Goal: Task Accomplishment & Management: Manage account settings

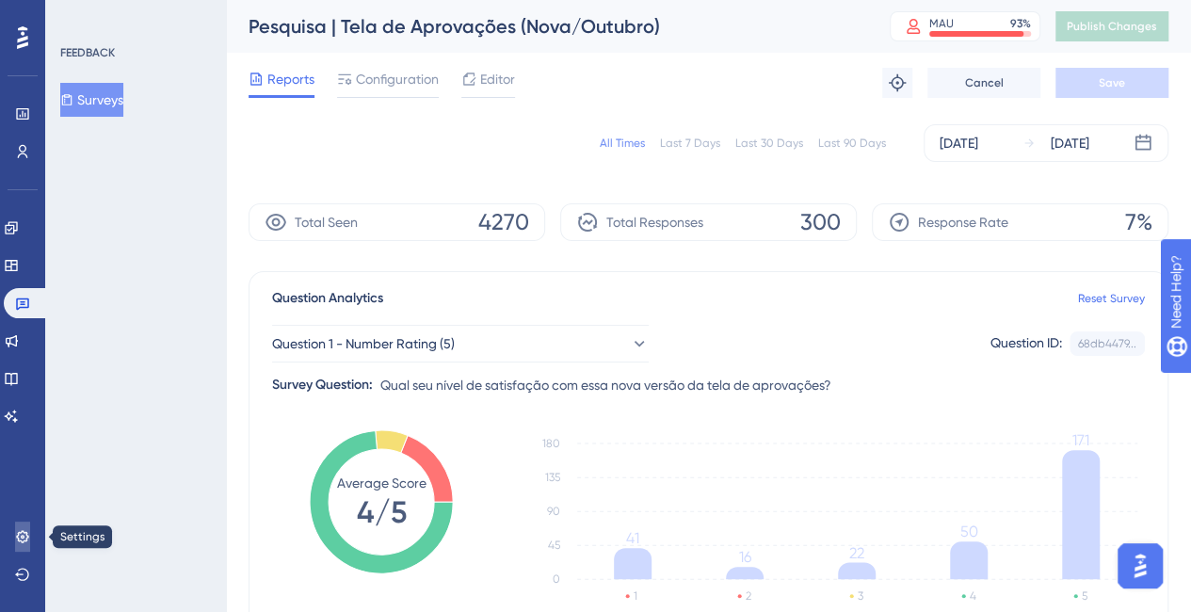
click at [18, 534] on icon at bounding box center [22, 536] width 12 height 12
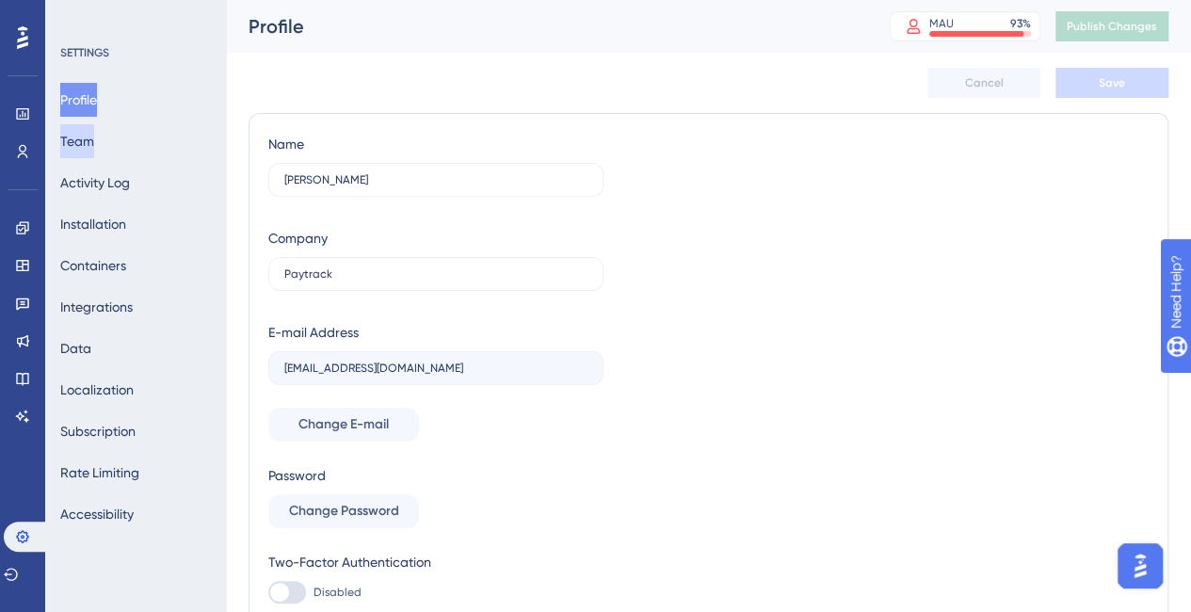
click at [94, 136] on button "Team" at bounding box center [77, 141] width 34 height 34
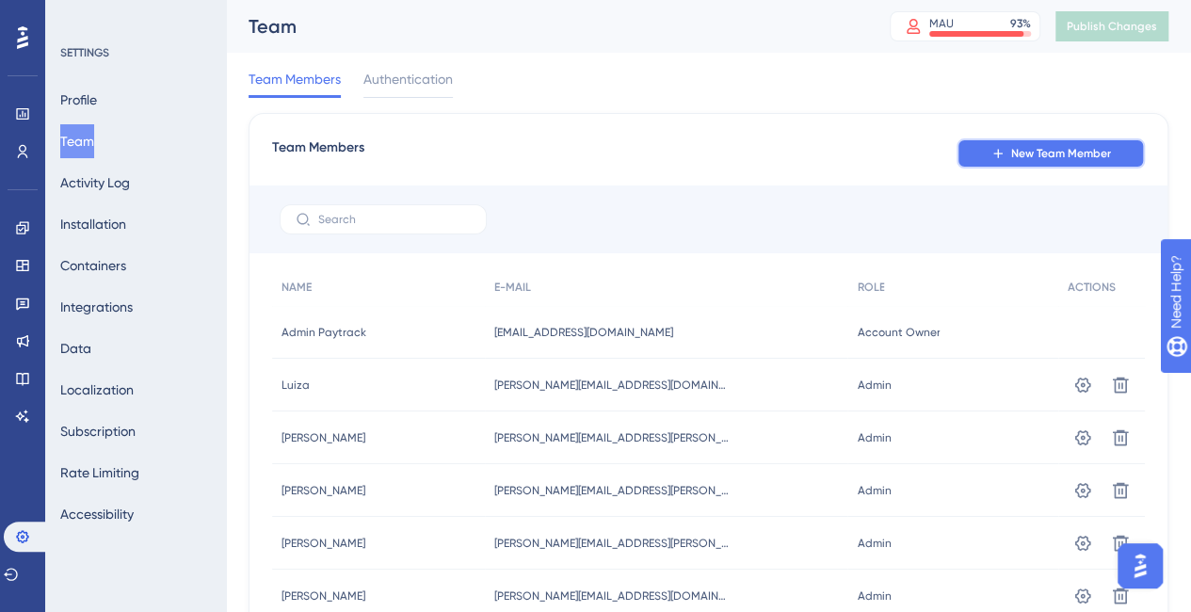
click at [1018, 163] on button "New Team Member" at bounding box center [1050, 153] width 188 height 30
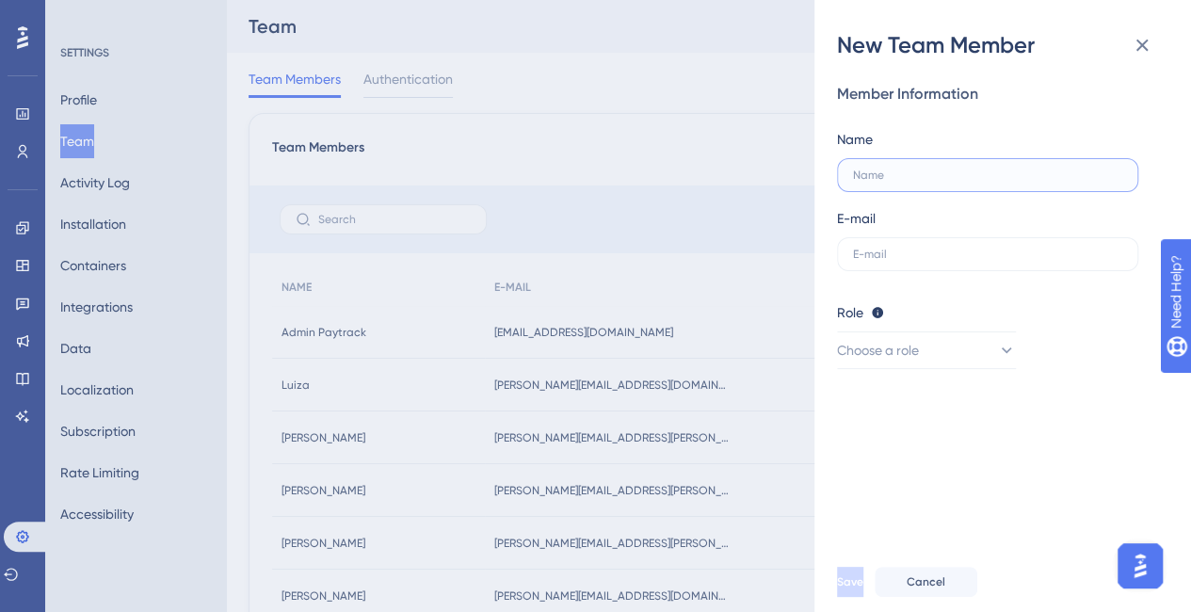
click at [899, 176] on input "text" at bounding box center [987, 174] width 269 height 13
paste input "[PERSON_NAME][EMAIL_ADDRESS][DOMAIN_NAME]"
type input "[PERSON_NAME][EMAIL_ADDRESS][DOMAIN_NAME]"
click at [914, 264] on label at bounding box center [987, 254] width 301 height 34
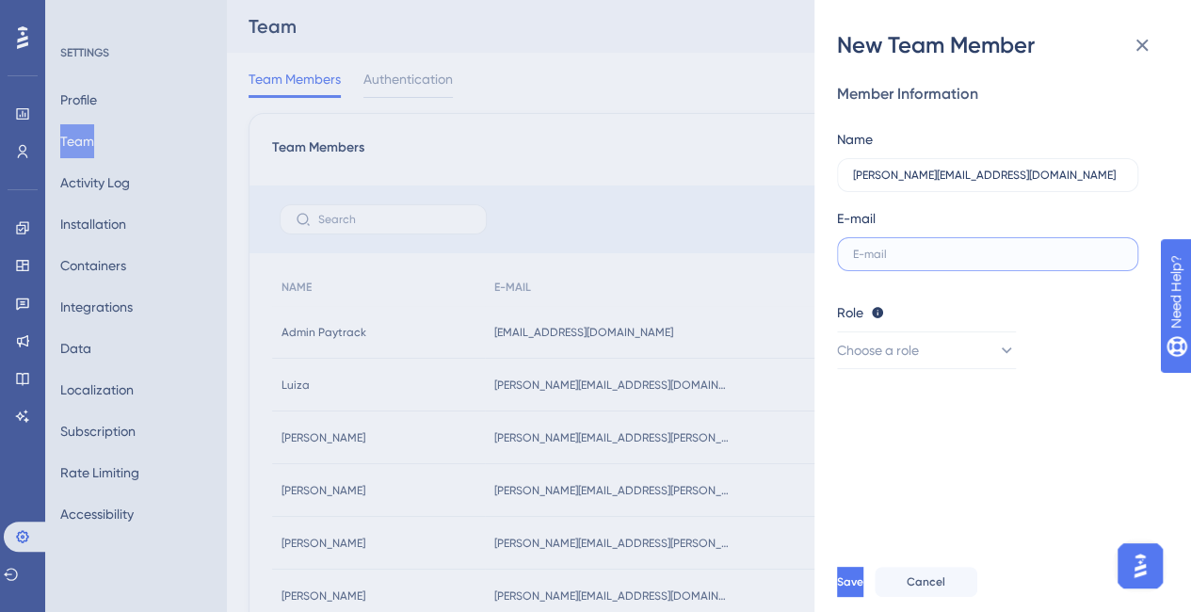
click at [914, 261] on input "text" at bounding box center [987, 254] width 269 height 13
paste input "[PERSON_NAME][EMAIL_ADDRESS][DOMAIN_NAME]"
type input "[PERSON_NAME][EMAIL_ADDRESS][DOMAIN_NAME]"
click at [981, 171] on input "[PERSON_NAME][EMAIL_ADDRESS][DOMAIN_NAME]" at bounding box center [977, 174] width 249 height 13
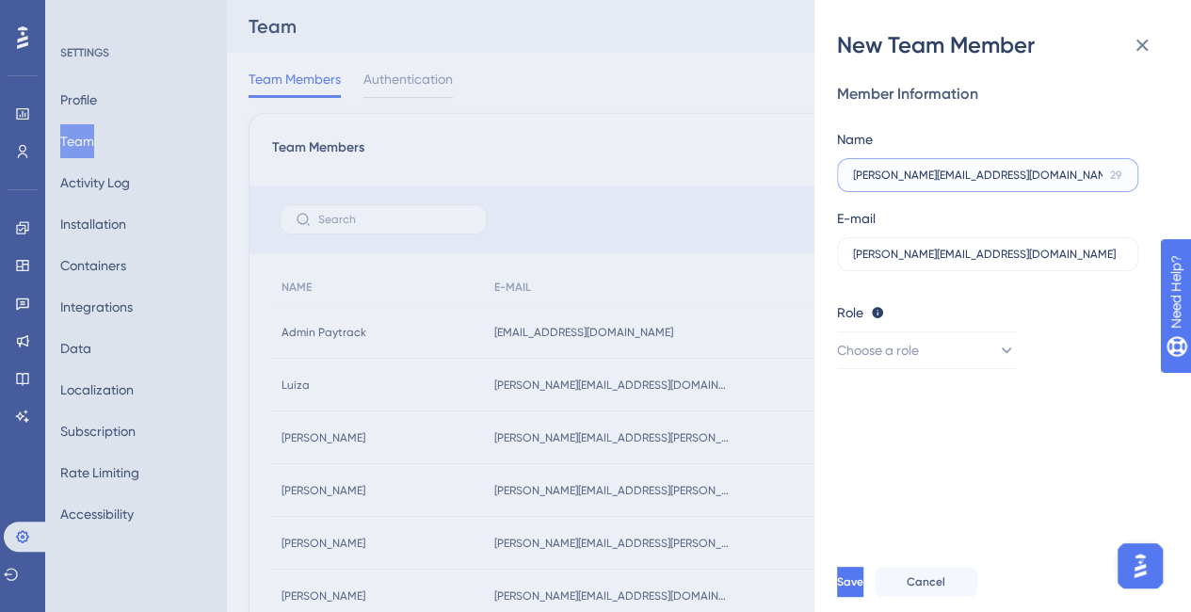
click at [981, 171] on input "[PERSON_NAME][EMAIL_ADDRESS][DOMAIN_NAME]" at bounding box center [977, 174] width 249 height 13
type input "[PERSON_NAME]"
click at [892, 339] on span "Choose a role" at bounding box center [879, 350] width 82 height 23
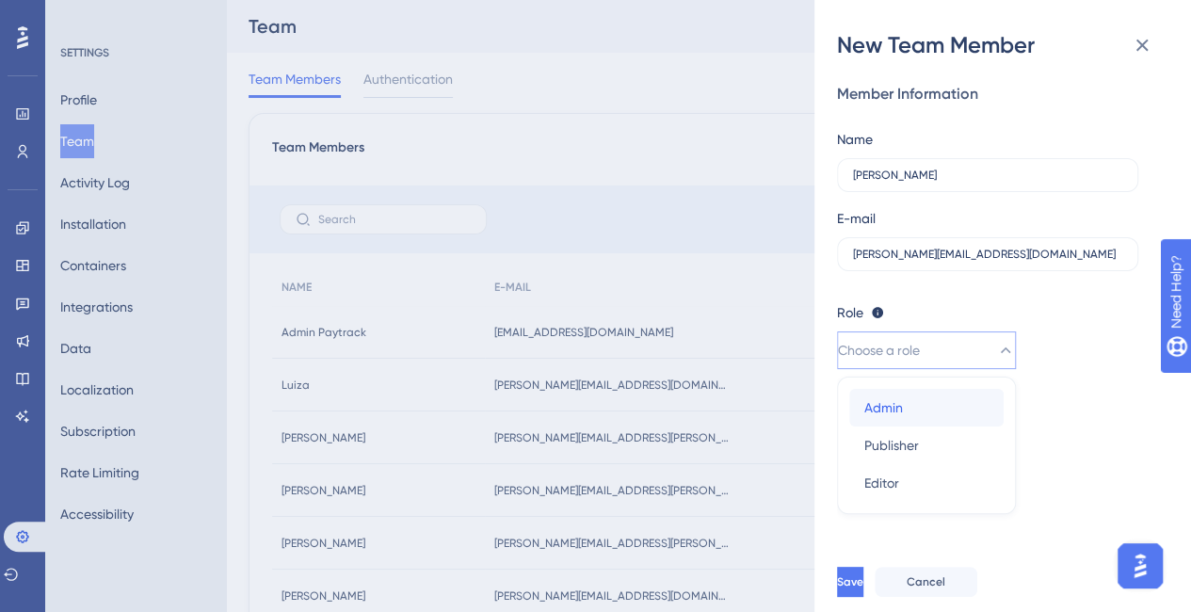
click at [886, 406] on span "Admin" at bounding box center [883, 407] width 39 height 23
click at [863, 589] on span "Save" at bounding box center [850, 581] width 26 height 15
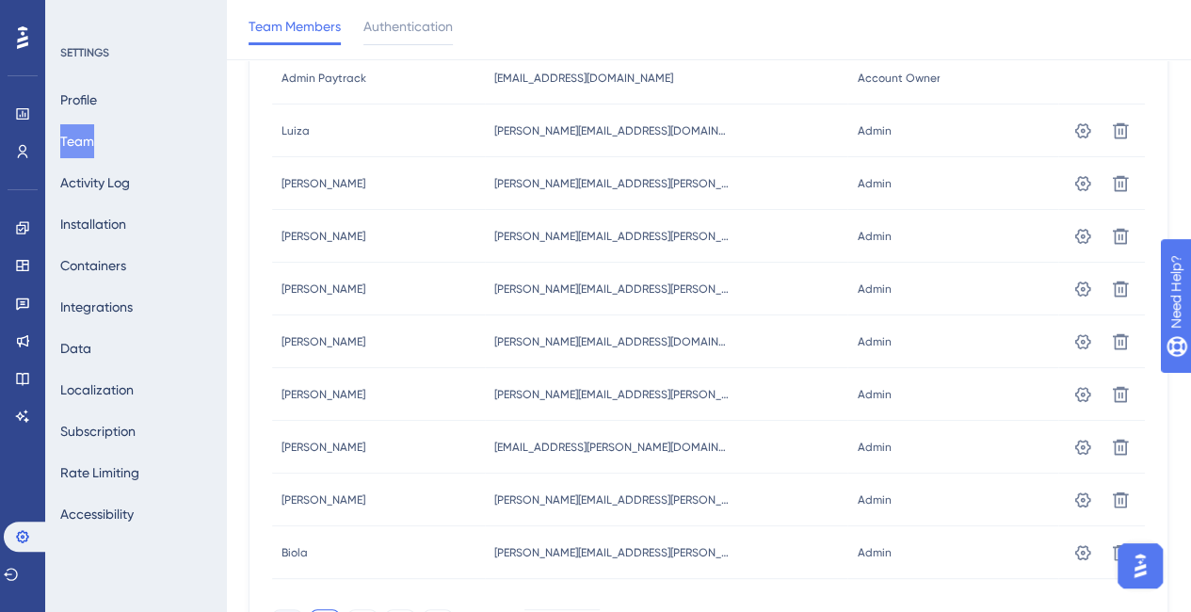
scroll to position [372, 0]
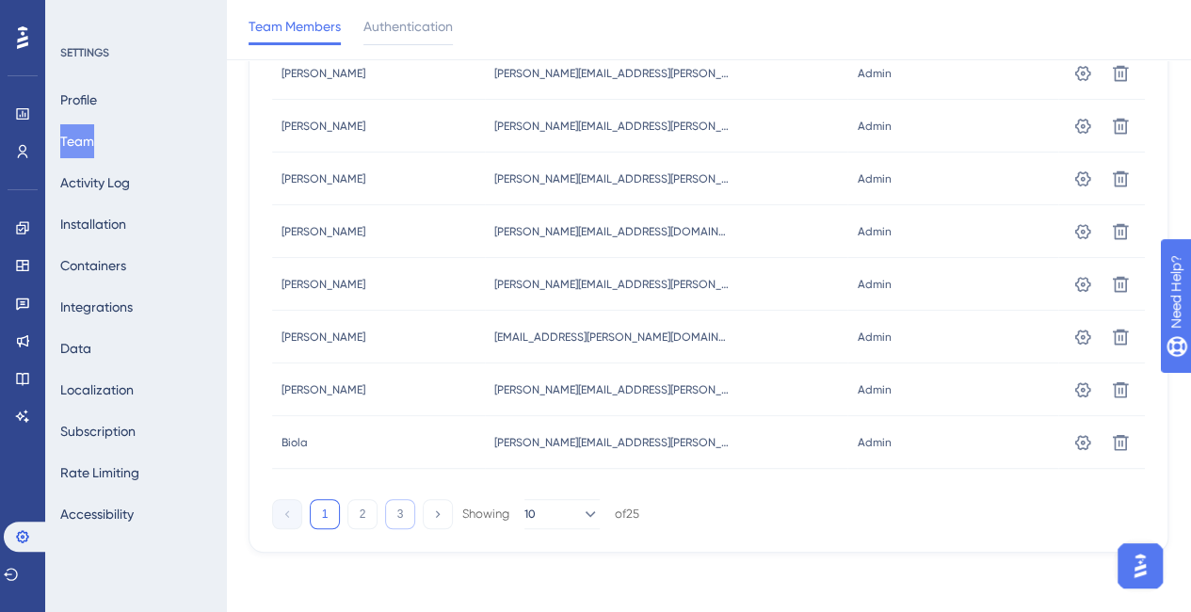
click at [410, 511] on button "3" at bounding box center [400, 514] width 30 height 30
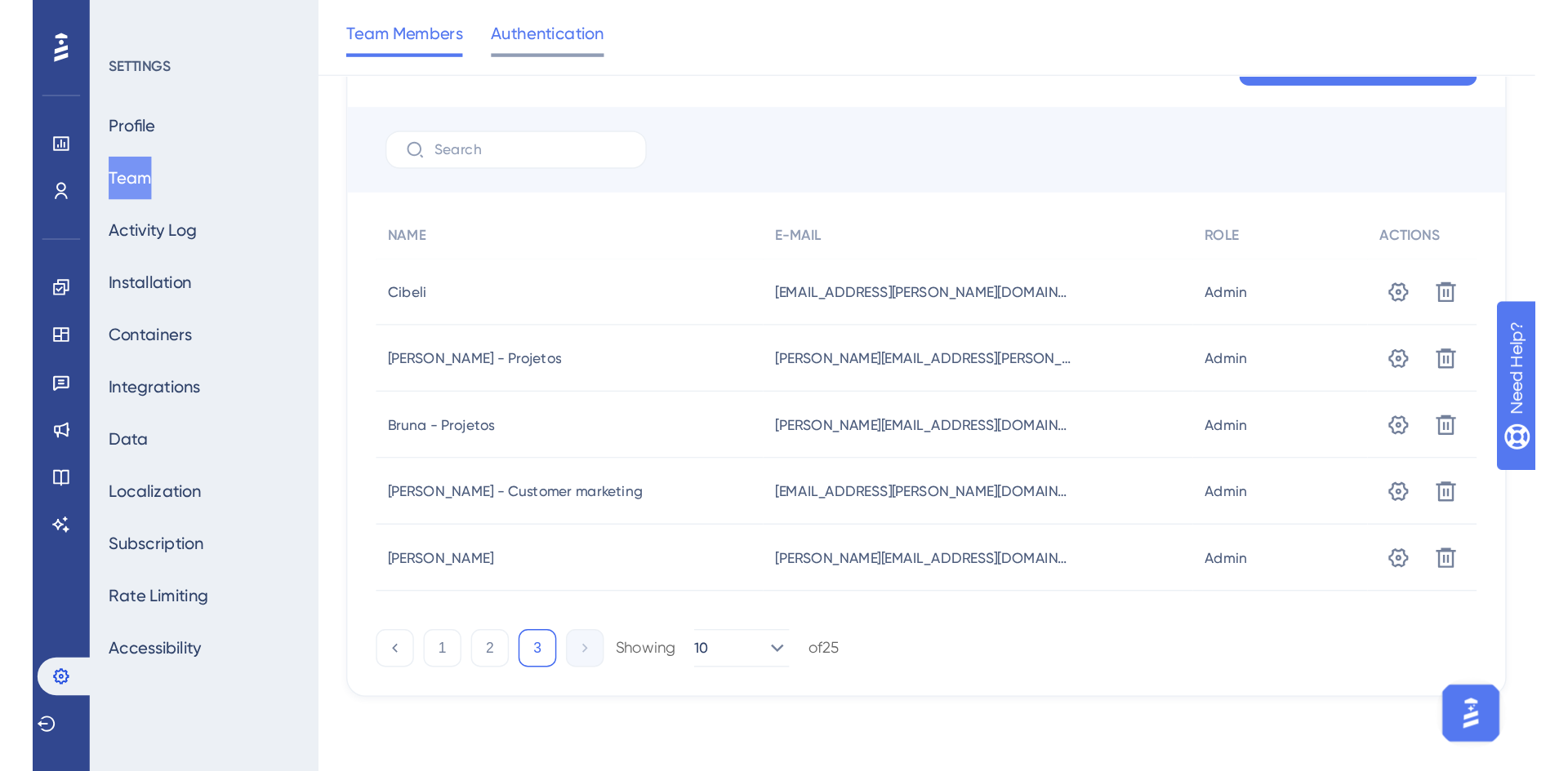
scroll to position [0, 0]
